Goal: Information Seeking & Learning: Learn about a topic

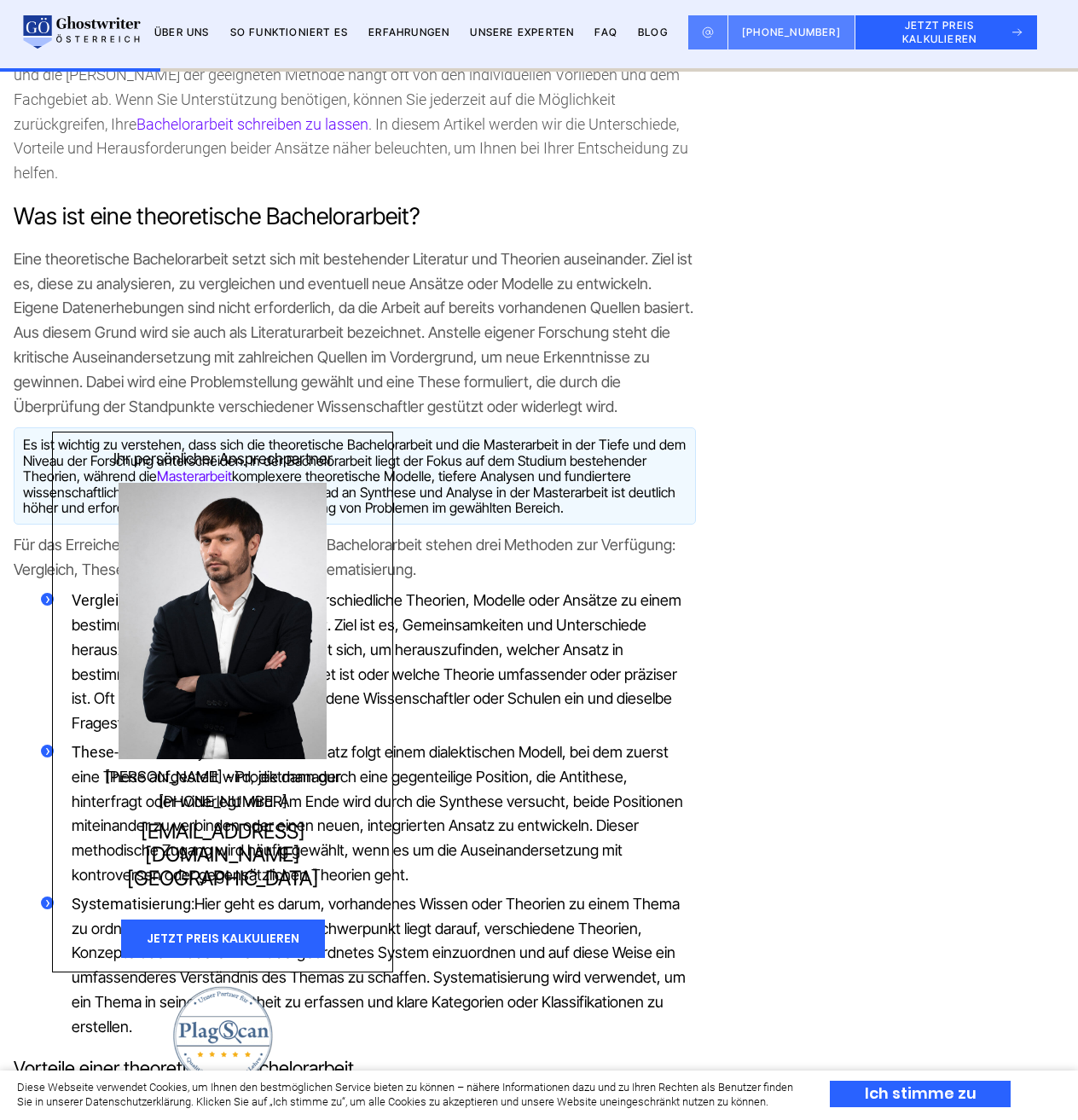
scroll to position [1109, 0]
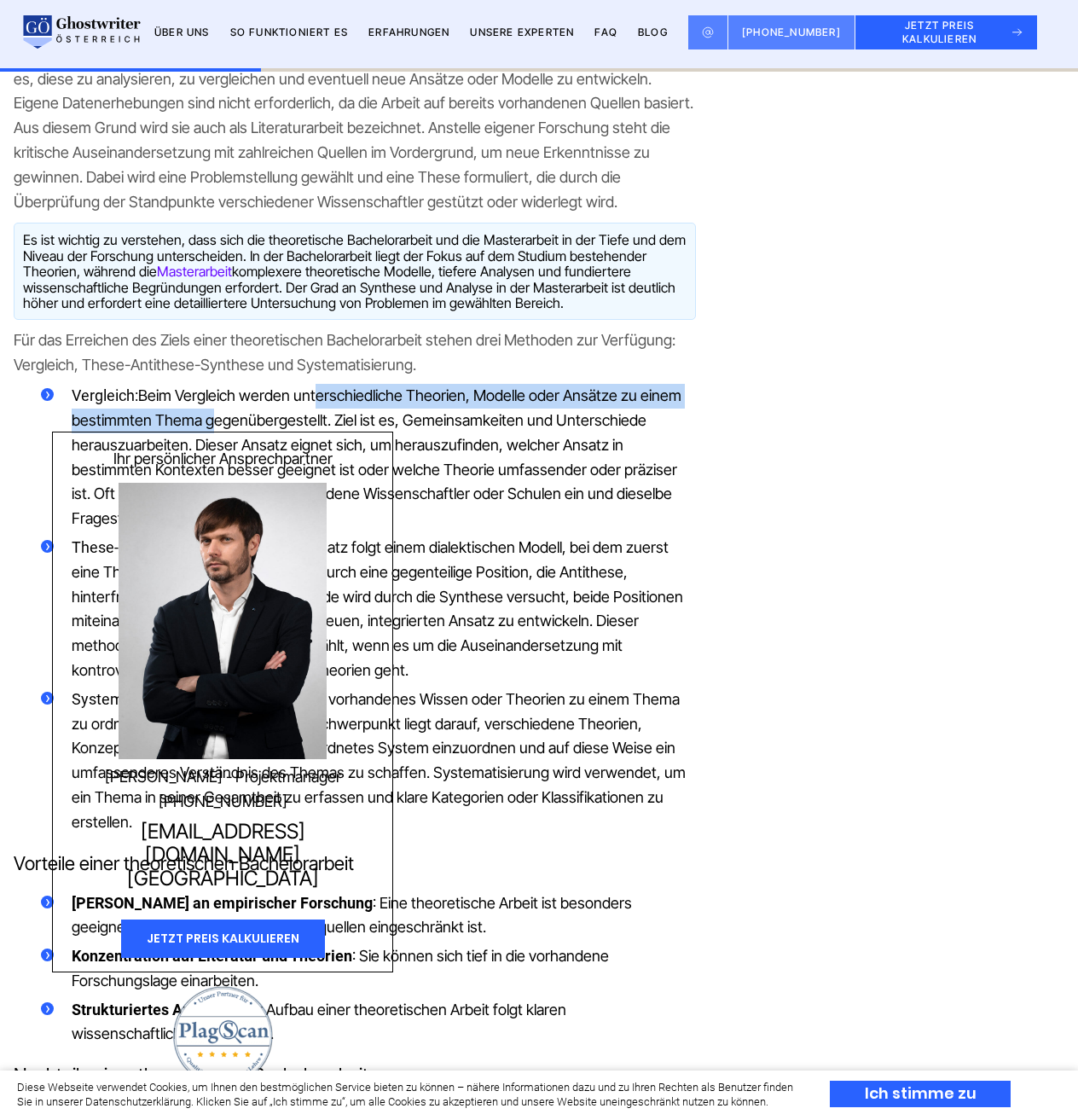
drag, startPoint x: 211, startPoint y: 385, endPoint x: 316, endPoint y: 380, distance: 105.1
click at [316, 384] on li "Vergleich: Beim Vergleich werden unterschiedliche Theorien, Modelle oder Ansätz…" at bounding box center [368, 458] width 655 height 147
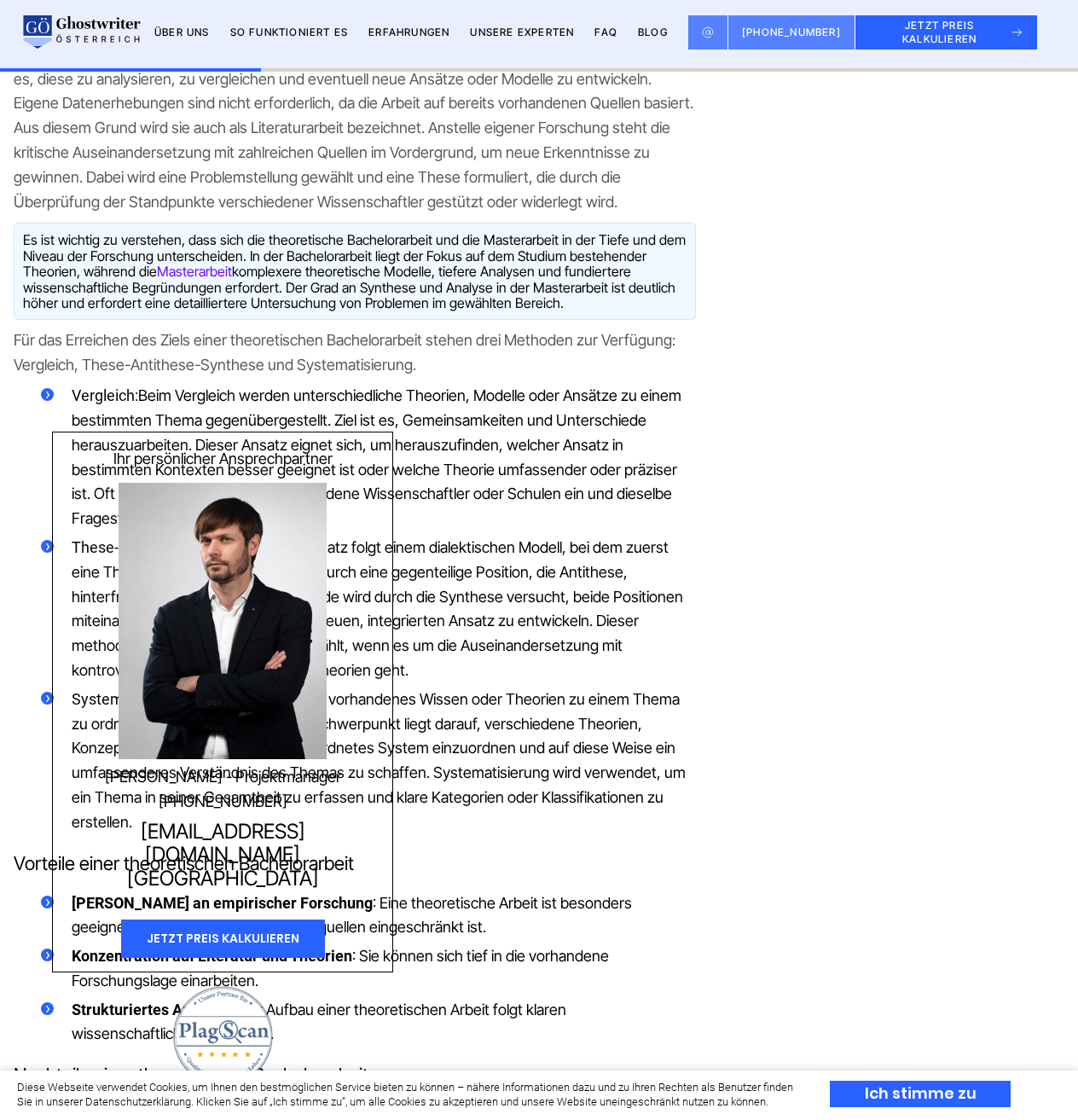
click at [303, 390] on span "Beim Vergleich werden unterschiedliche Theorien, Modelle oder Ansätze zu einem …" at bounding box center [376, 457] width 610 height 141
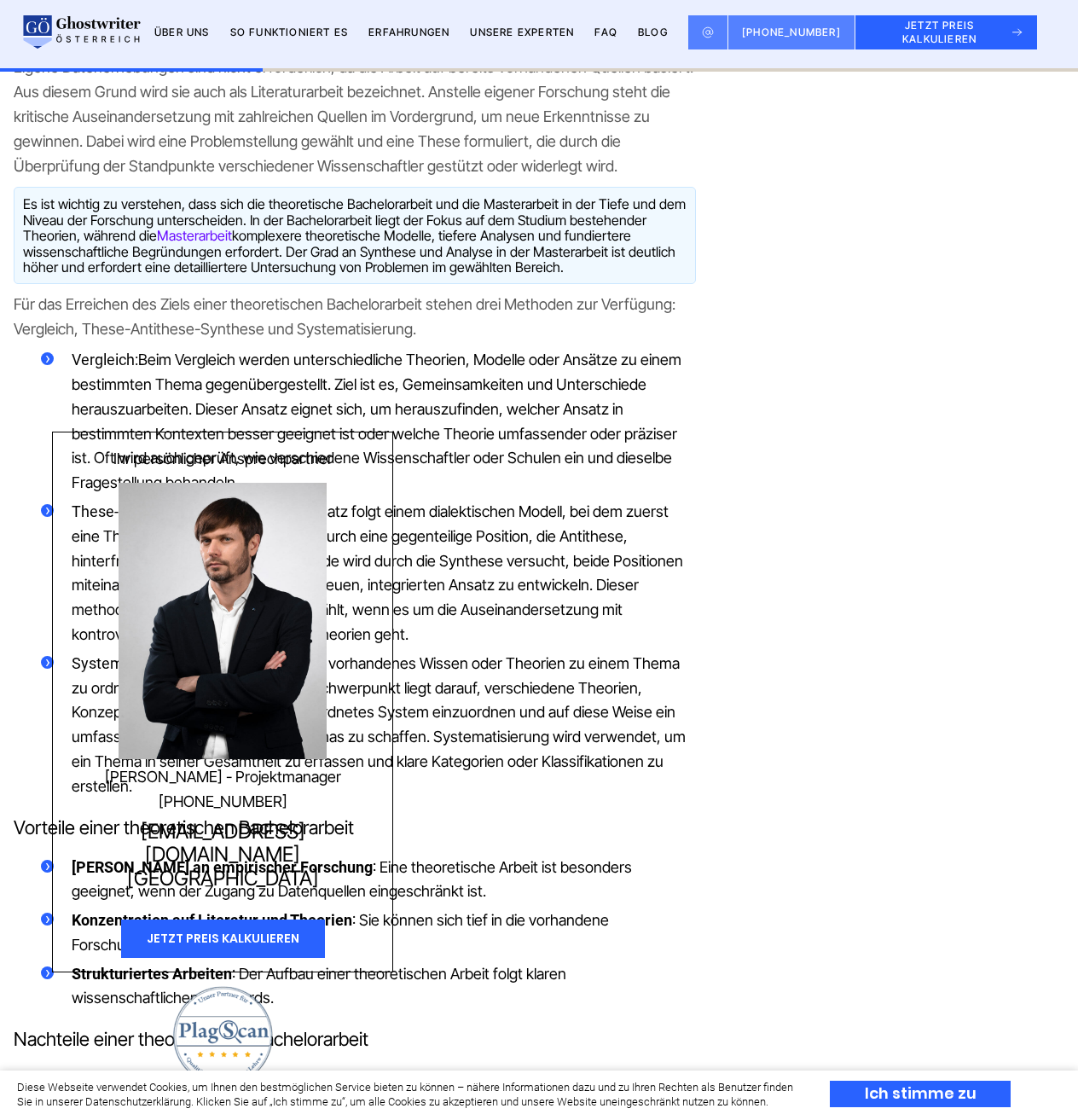
scroll to position [1195, 0]
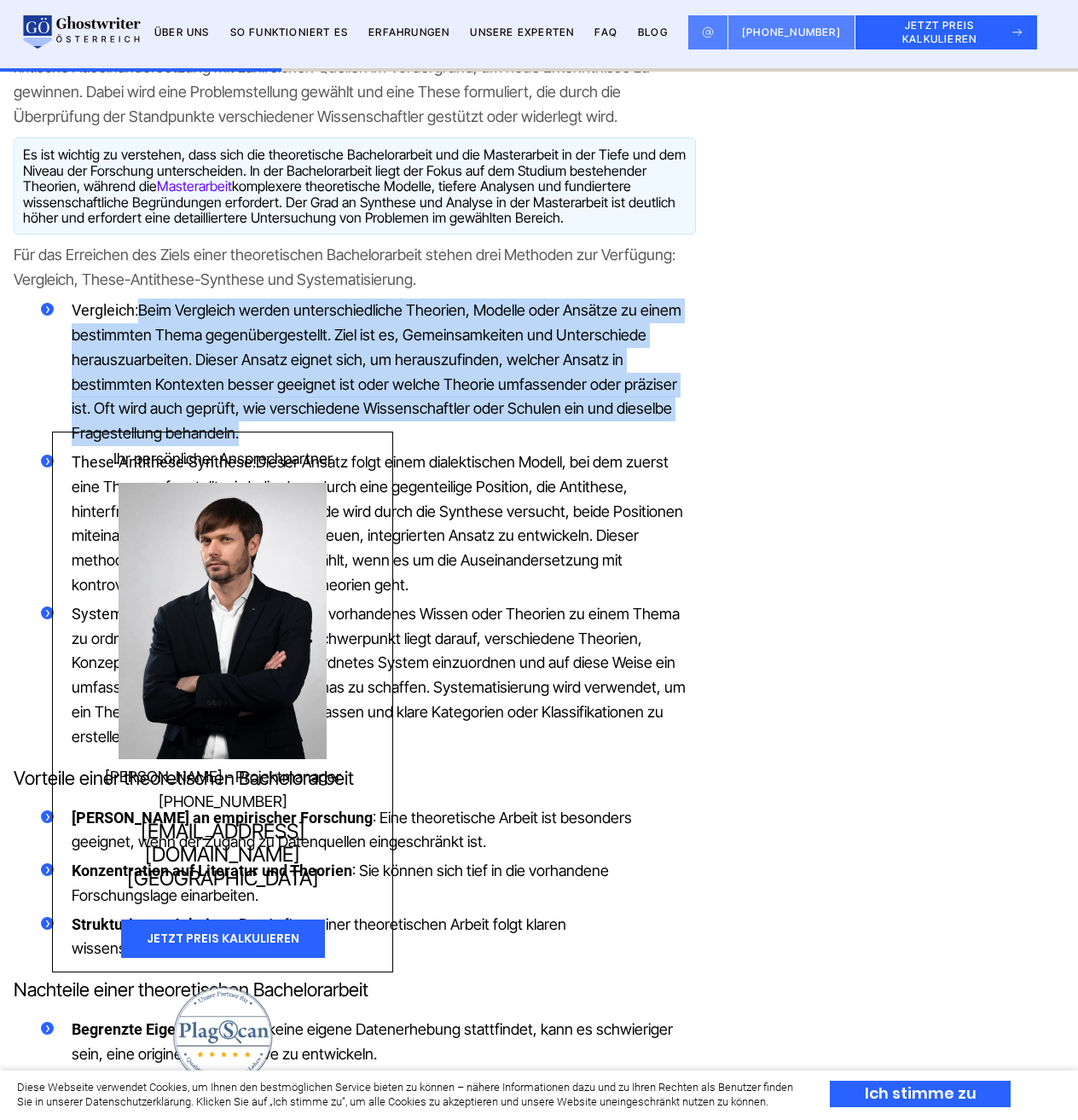
drag, startPoint x: 143, startPoint y: 287, endPoint x: 259, endPoint y: 412, distance: 170.5
click at [259, 412] on li "Vergleich: Beim Vergleich werden unterschiedliche Theorien, Modelle oder Ansätz…" at bounding box center [368, 372] width 655 height 147
copy span "Beim Vergleich werden unterschiedliche Theorien, Modelle oder Ansätze zu einem …"
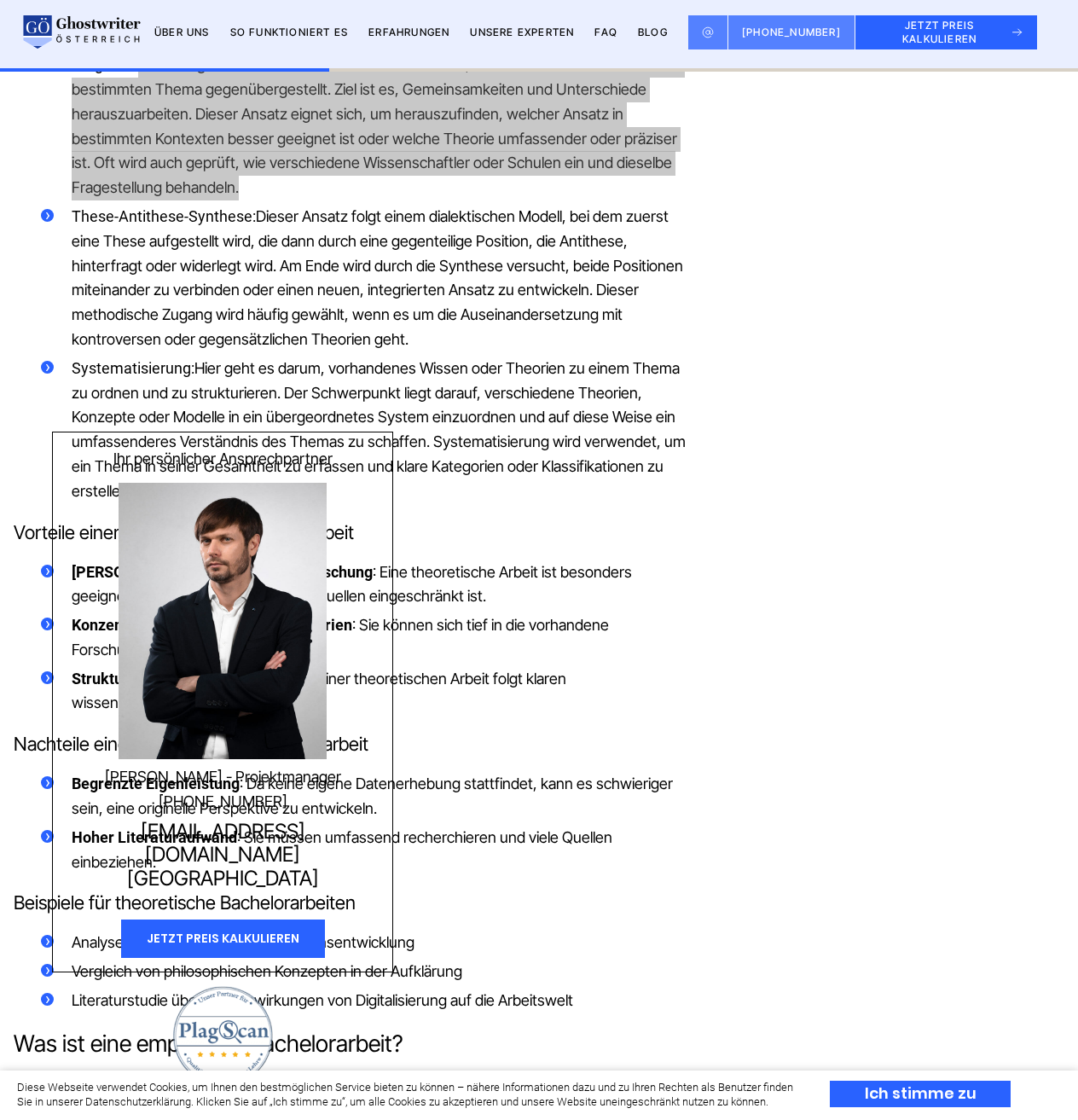
scroll to position [1451, 0]
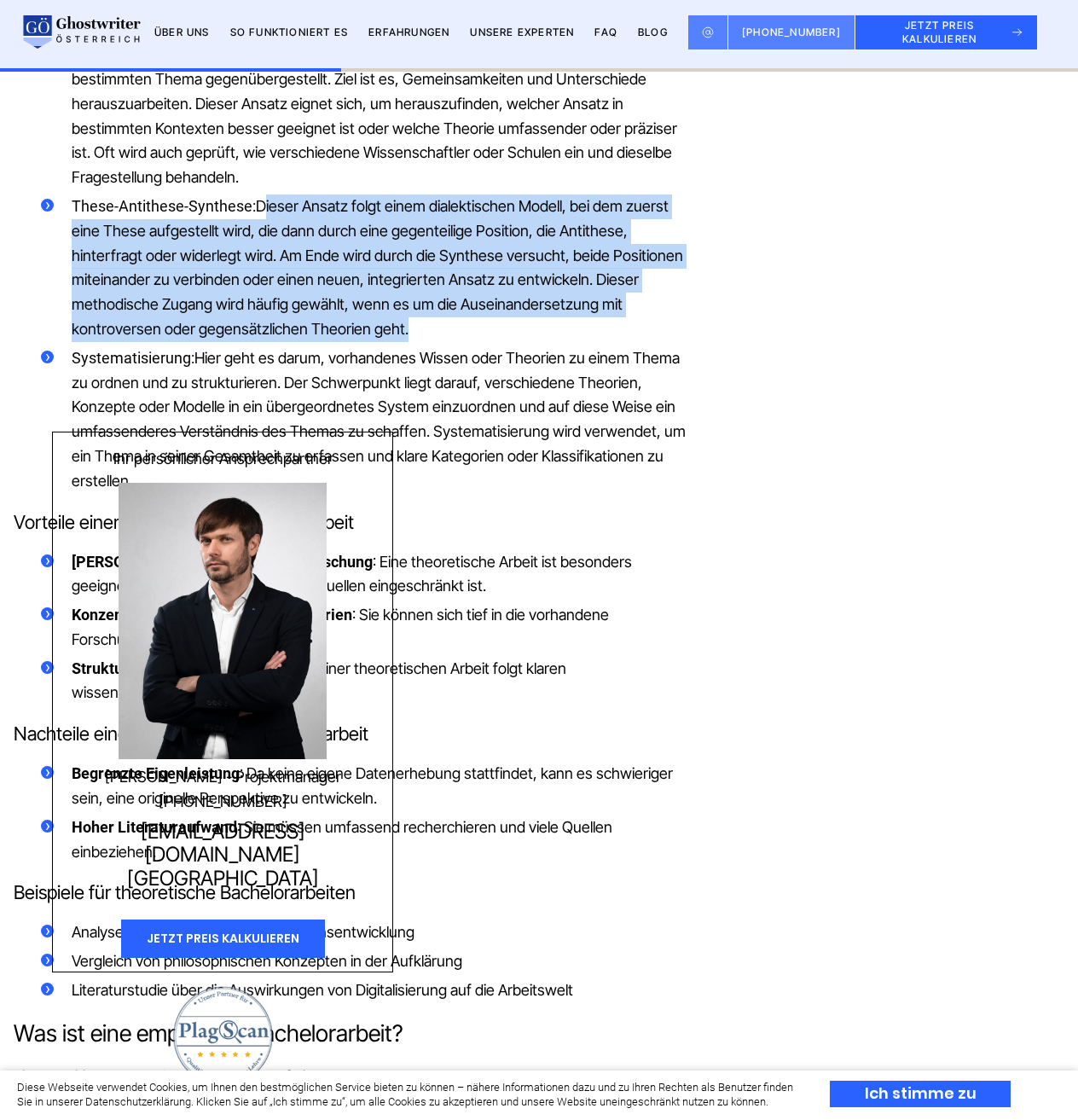
drag, startPoint x: 267, startPoint y: 183, endPoint x: 420, endPoint y: 303, distance: 194.4
click at [420, 303] on li "These-Antithese-Synthese: Dieser Ansatz folgt einem dialektischen Modell, bei d…" at bounding box center [368, 269] width 655 height 147
copy span "ieser Ansatz folgt einem dialektischen Modell, bei dem zuerst eine These aufges…"
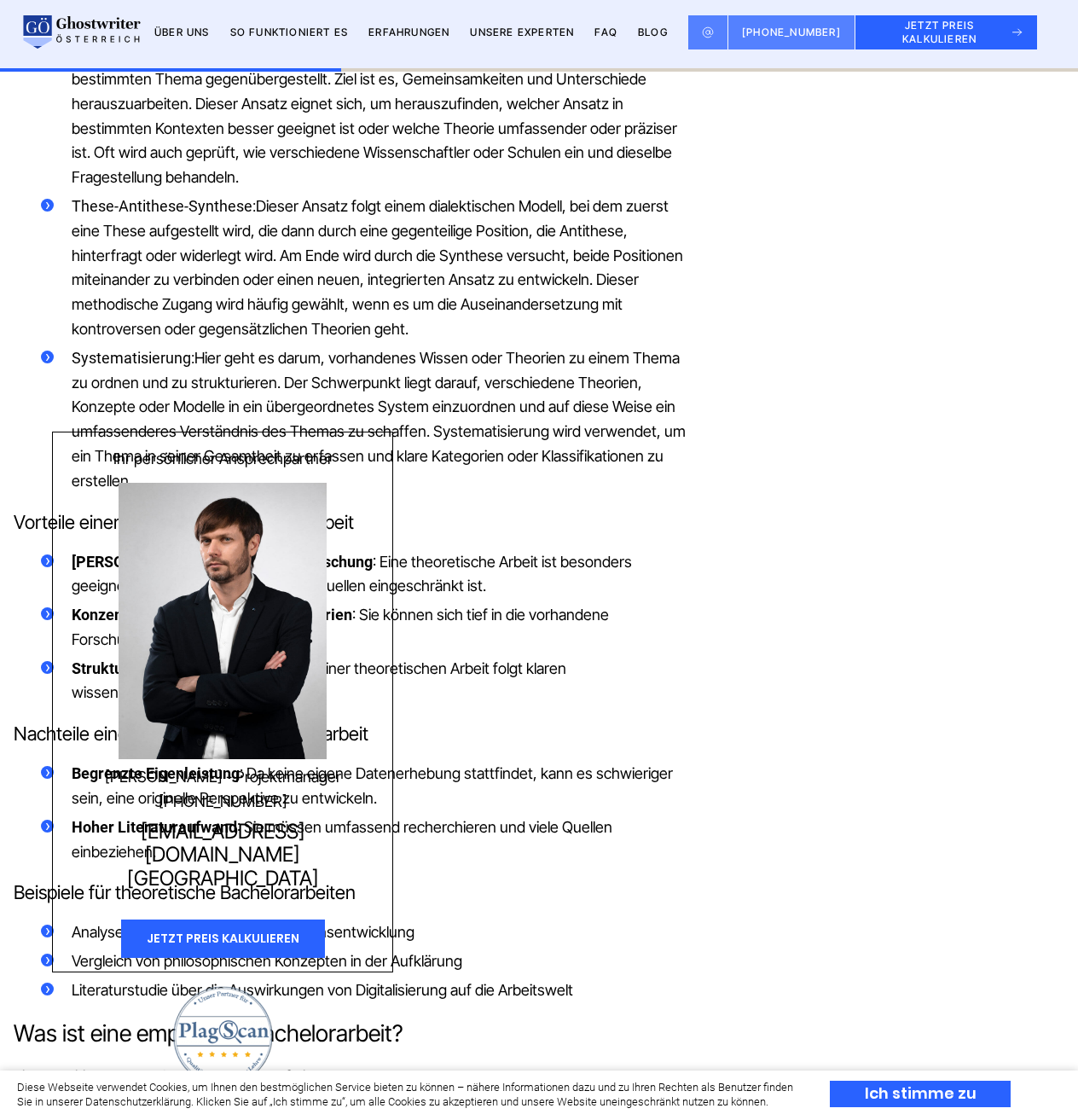
click at [290, 378] on span "Hier geht es darum, vorhandenes Wissen oder Theorien zu einem Thema zu ordnen u…" at bounding box center [379, 419] width 615 height 141
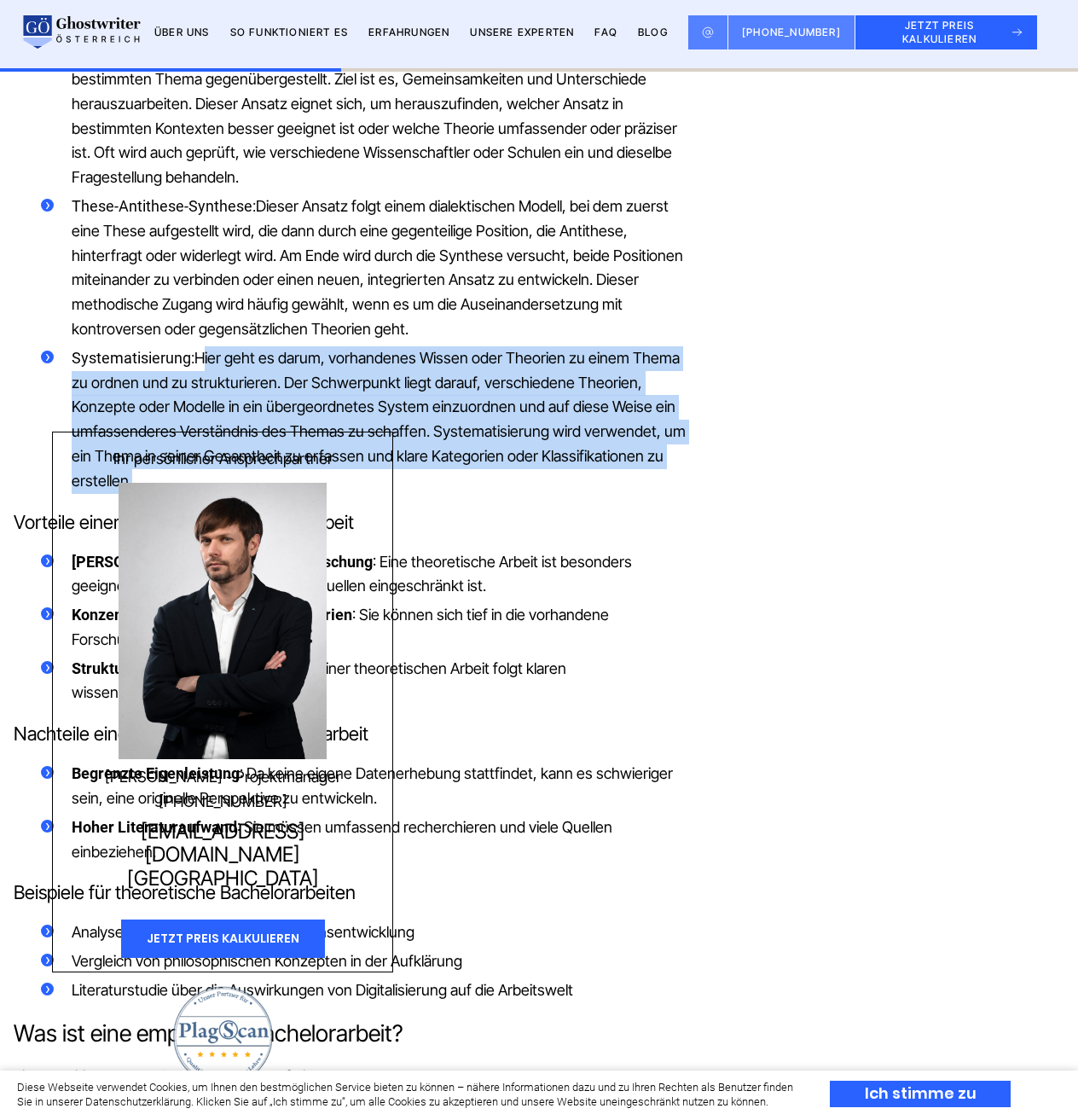
drag, startPoint x: 205, startPoint y: 332, endPoint x: 516, endPoint y: 465, distance: 338.2
click at [516, 465] on li "Systematisierung: Hier geht es darum, vorhandenes Wissen oder Theorien zu einem…" at bounding box center [368, 420] width 655 height 147
drag, startPoint x: 201, startPoint y: 334, endPoint x: 337, endPoint y: 455, distance: 182.0
click at [343, 450] on li "Systematisierung: Hier geht es darum, vorhandenes Wissen oder Theorien zu einem…" at bounding box center [368, 420] width 655 height 147
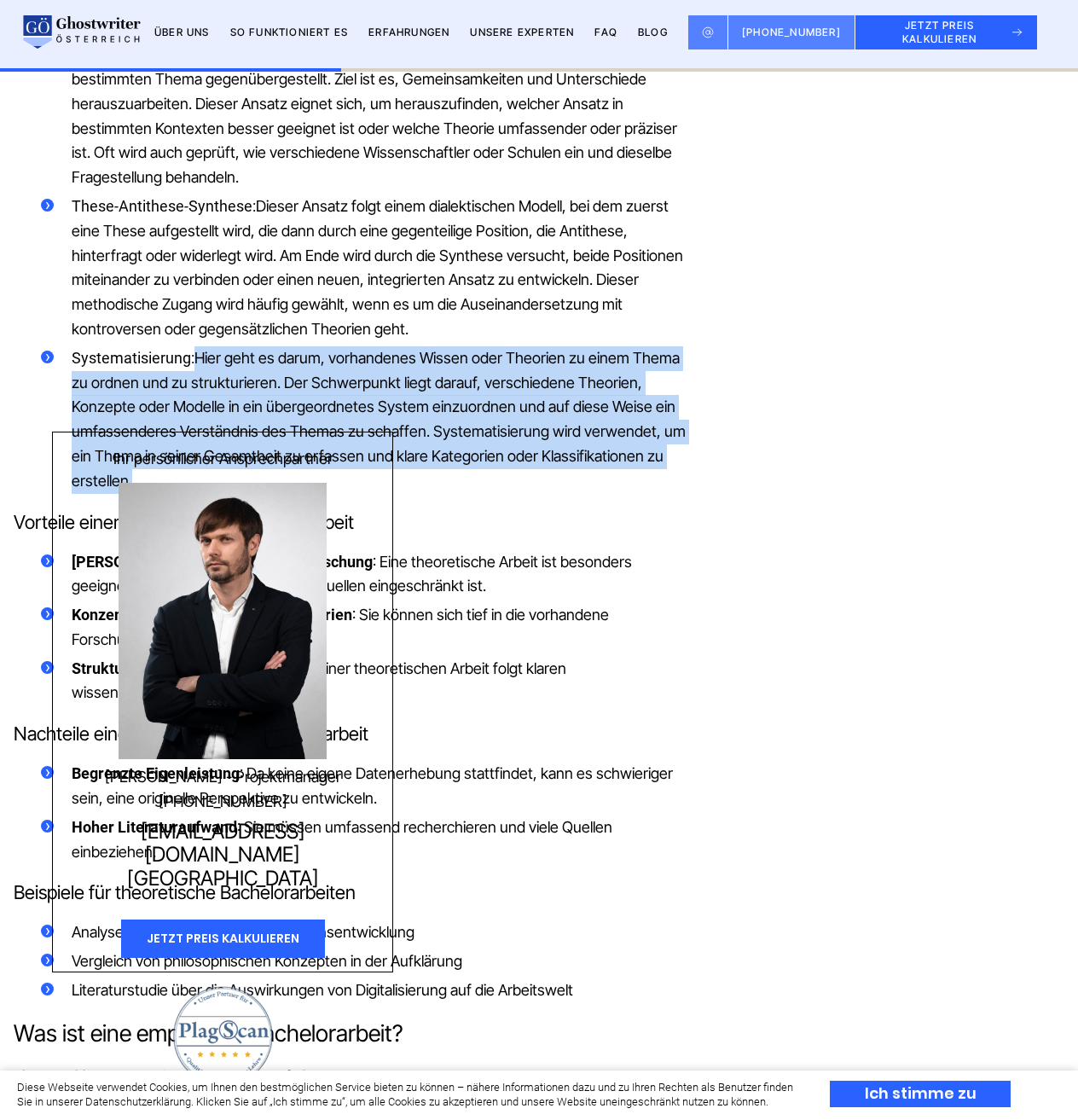
copy span "Hier geht es darum, vorhandenes Wissen oder Theorien zu einem Thema zu ordnen u…"
